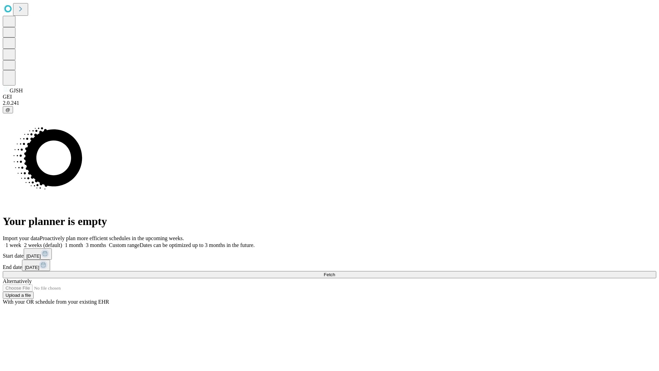
click at [335, 272] on span "Fetch" at bounding box center [329, 274] width 11 height 5
